Goal: Find specific page/section: Find specific page/section

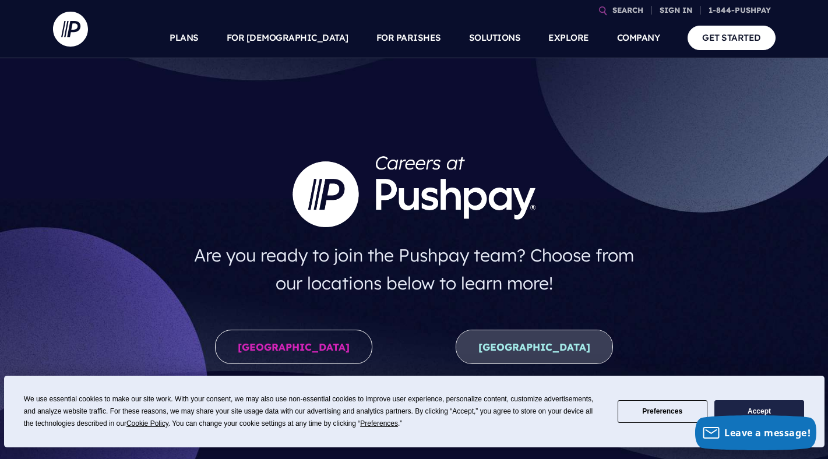
click at [551, 343] on link "[GEOGRAPHIC_DATA]" at bounding box center [534, 347] width 157 height 34
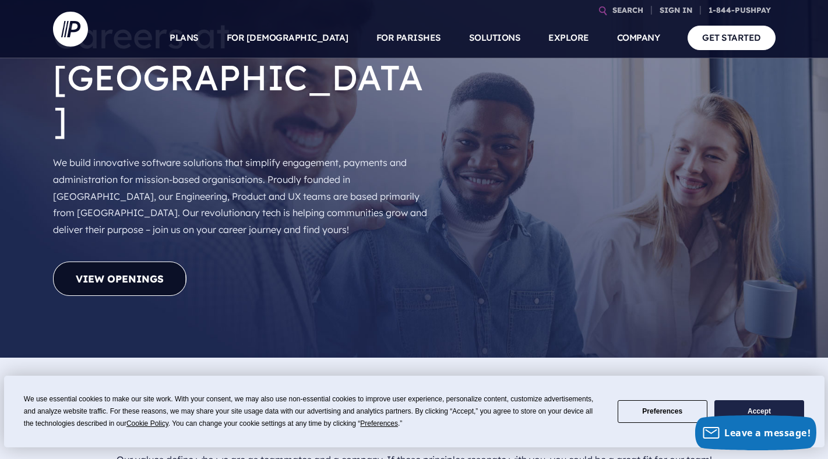
click at [107, 262] on link "View Openings" at bounding box center [119, 279] width 133 height 34
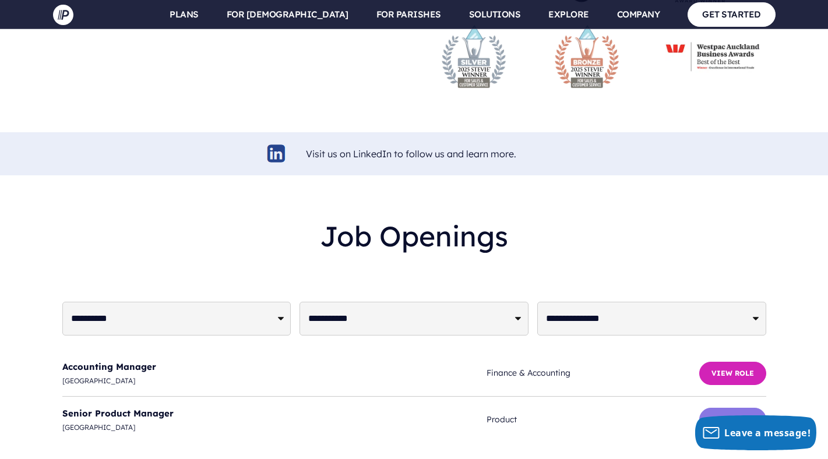
scroll to position [2822, 0]
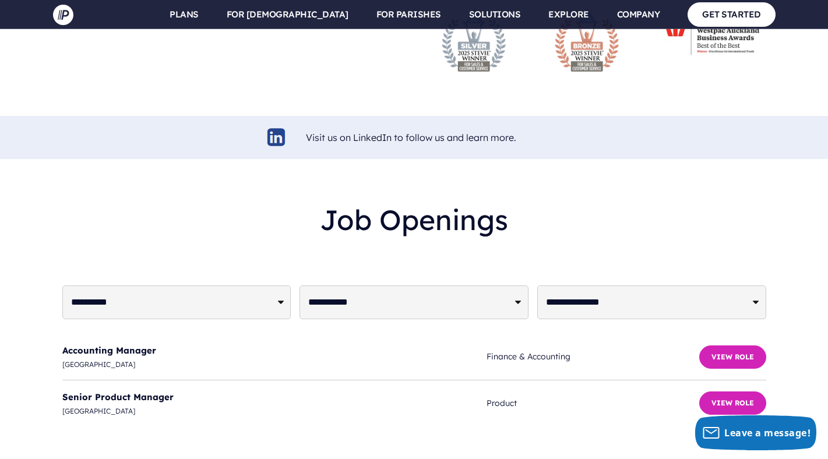
click at [328, 286] on select "**********" at bounding box center [414, 303] width 229 height 34
